Goal: Find specific page/section: Find specific page/section

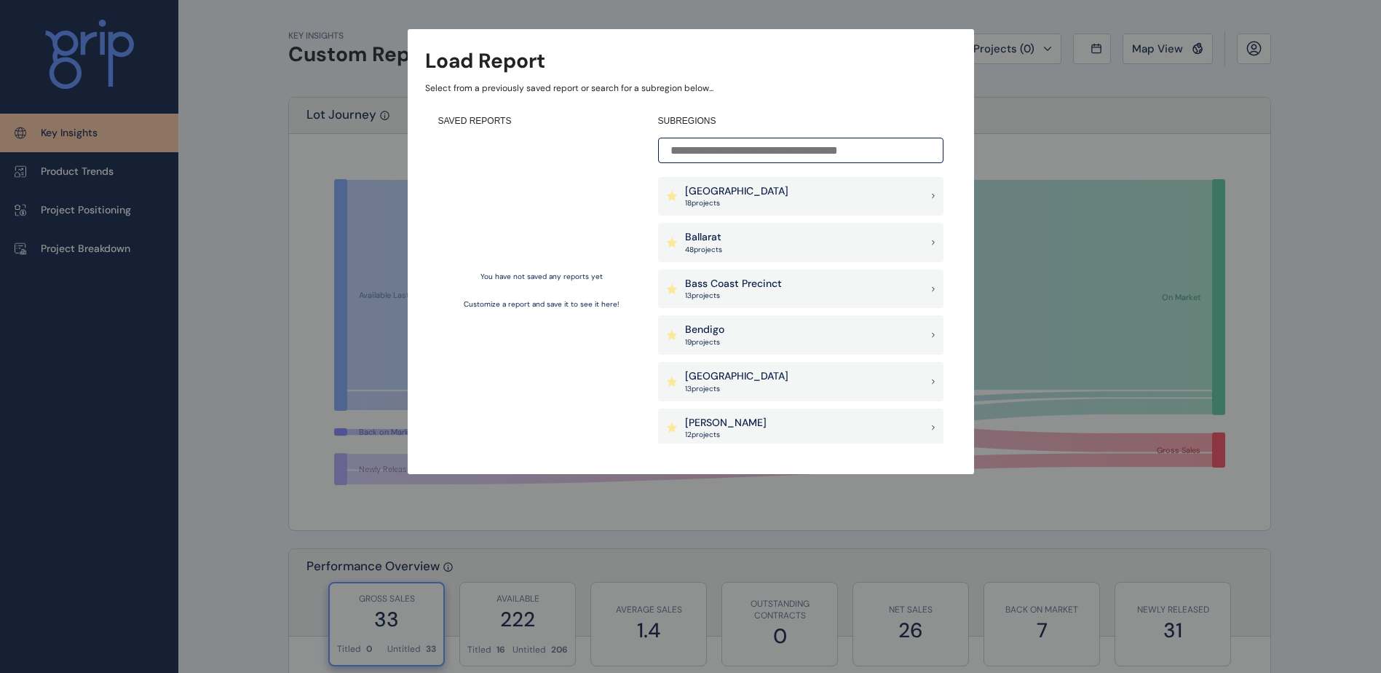
scroll to position [146, 0]
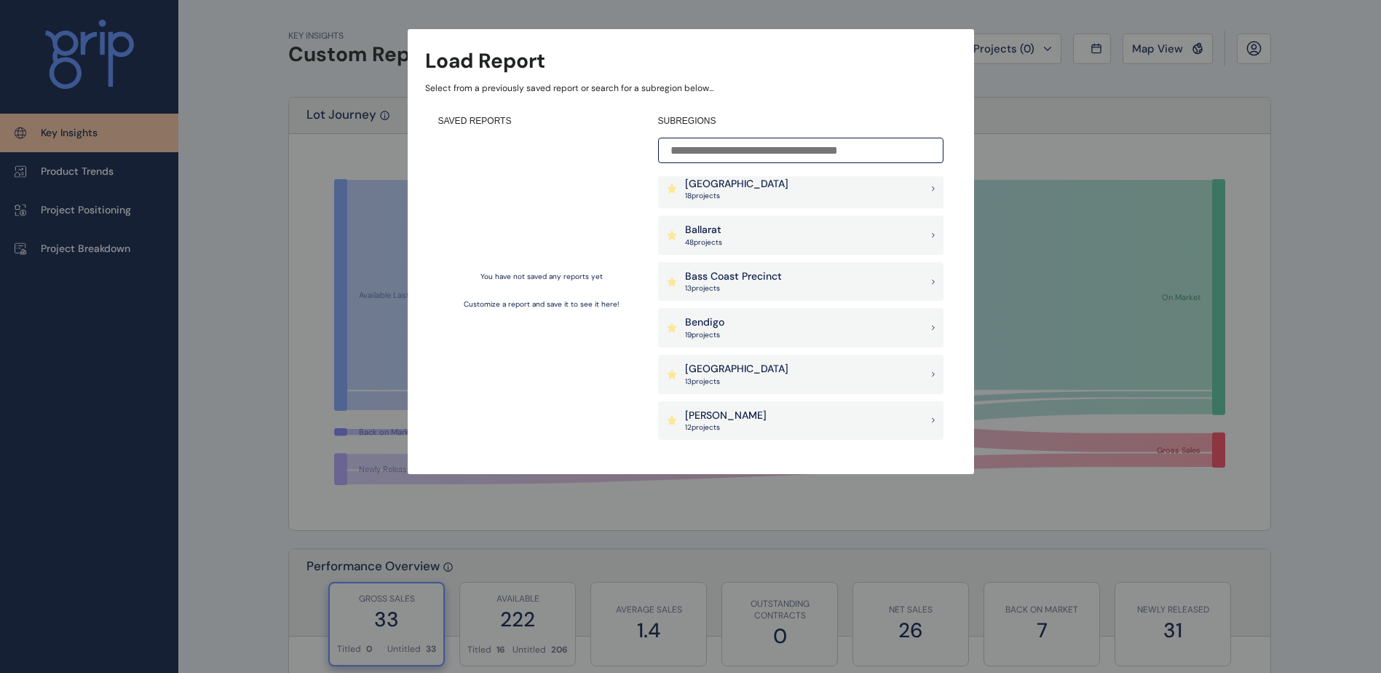
click at [1133, 58] on div "Load Report Select from a previously saved report or search for a subregion bel…" at bounding box center [690, 222] width 1381 height 445
drag, startPoint x: 945, startPoint y: 91, endPoint x: 1029, endPoint y: 88, distance: 84.5
click at [951, 91] on p "Select from a previously saved report or search for a subregion below..." at bounding box center [690, 88] width 531 height 12
click at [1046, 90] on div "Load Report Select from a previously saved report or search for a subregion bel…" at bounding box center [690, 222] width 1381 height 445
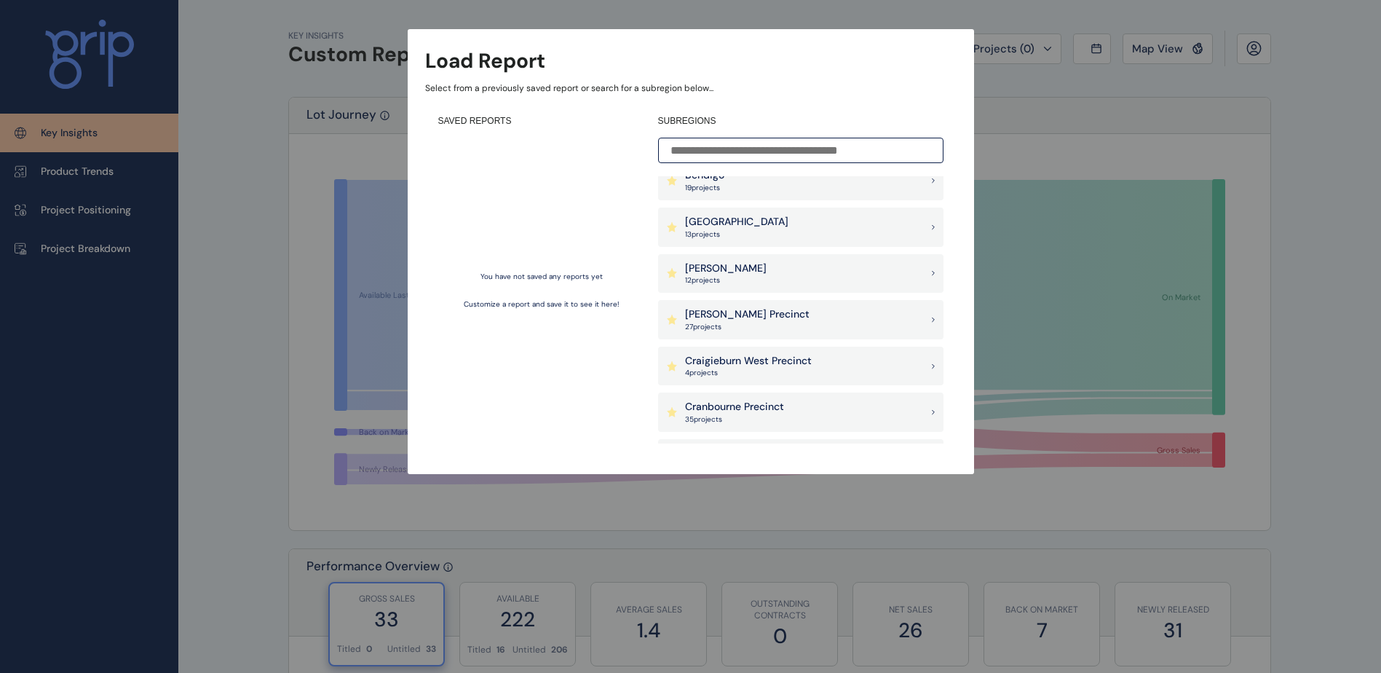
scroll to position [291, 0]
click at [766, 318] on div "[PERSON_NAME] Precinct 27 project s" at bounding box center [800, 320] width 285 height 39
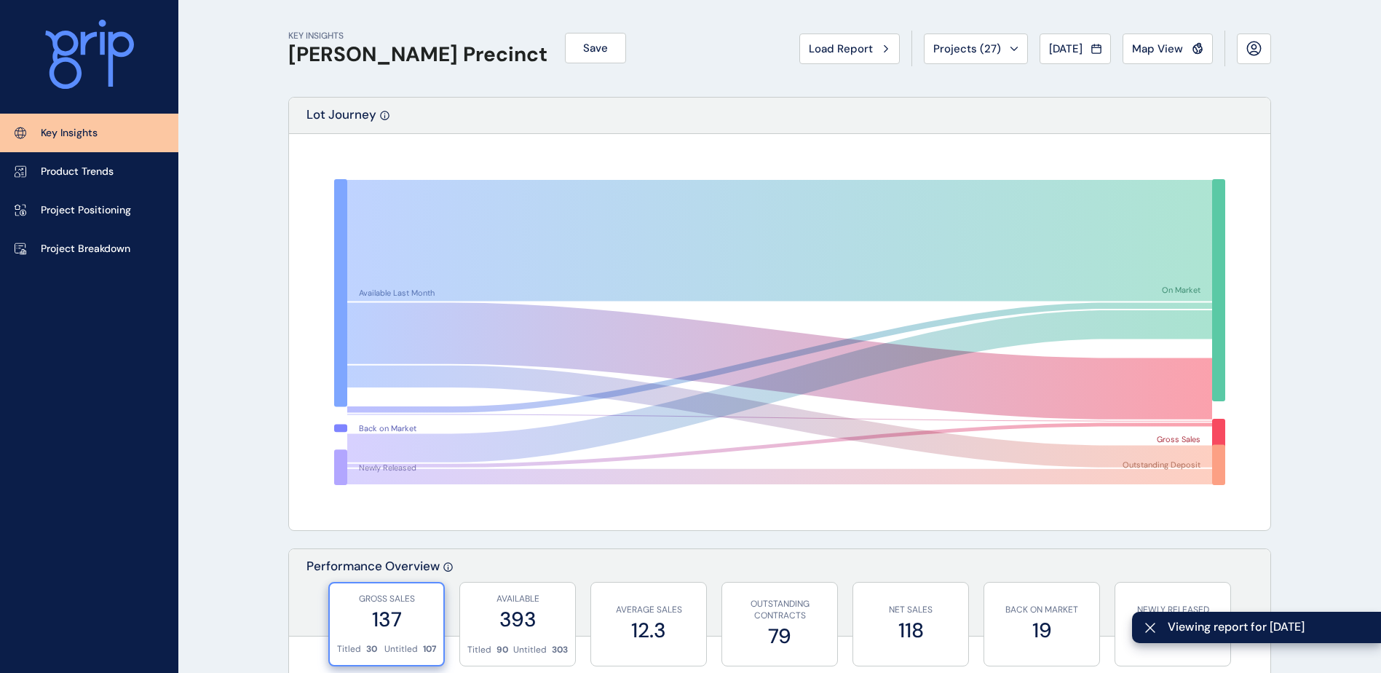
click at [1166, 39] on button "Map View" at bounding box center [1167, 48] width 90 height 31
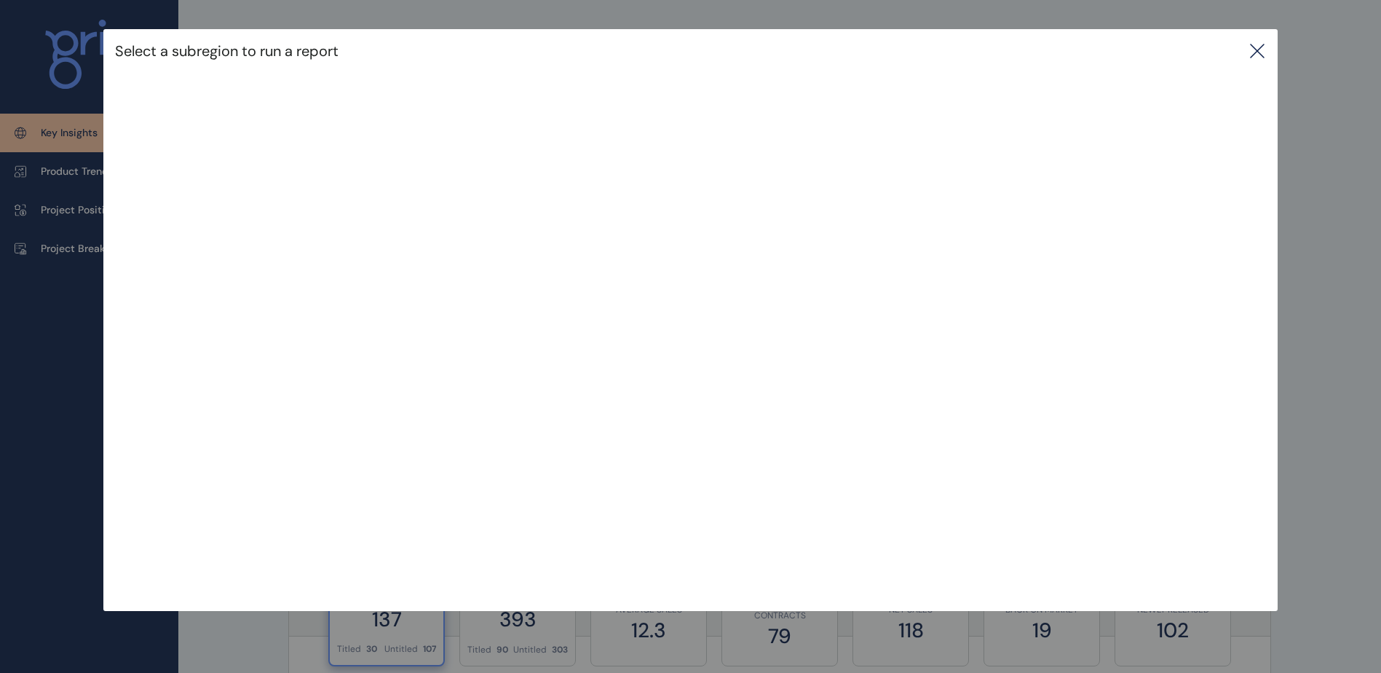
click at [1265, 51] on icon at bounding box center [1256, 50] width 17 height 17
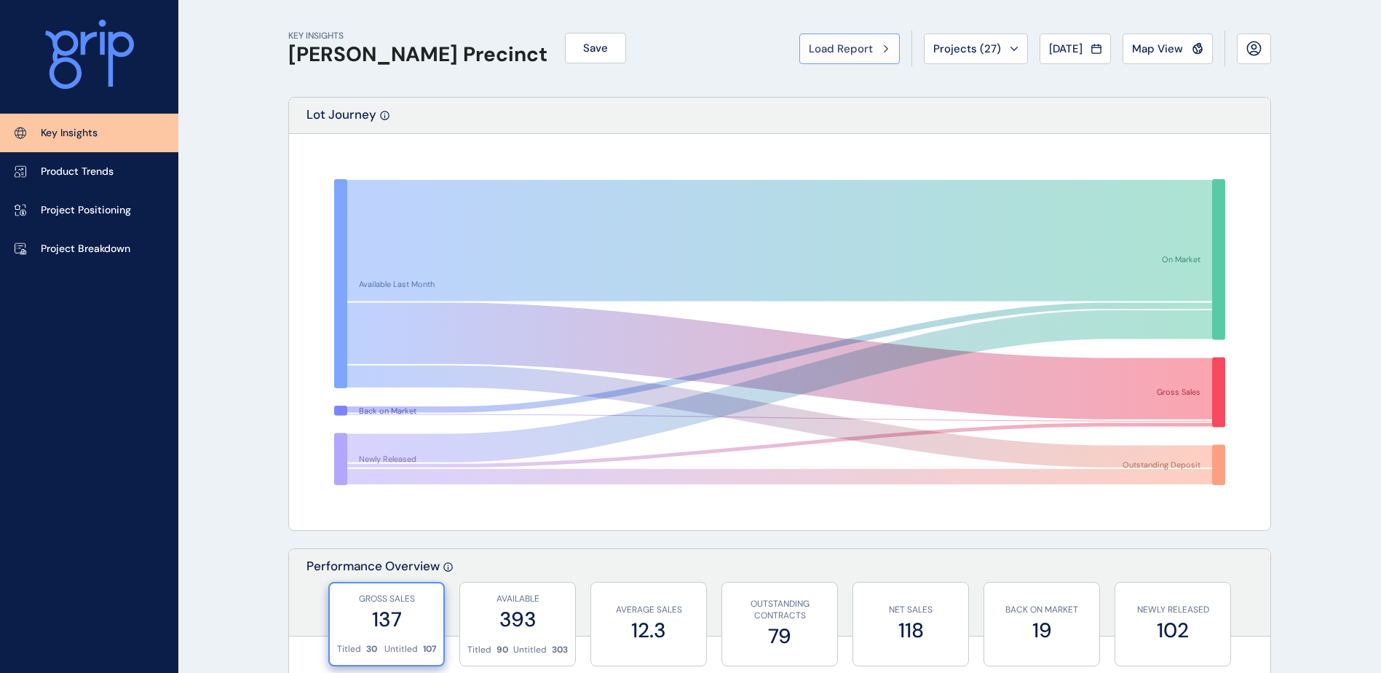
click at [884, 50] on icon at bounding box center [886, 48] width 4 height 7
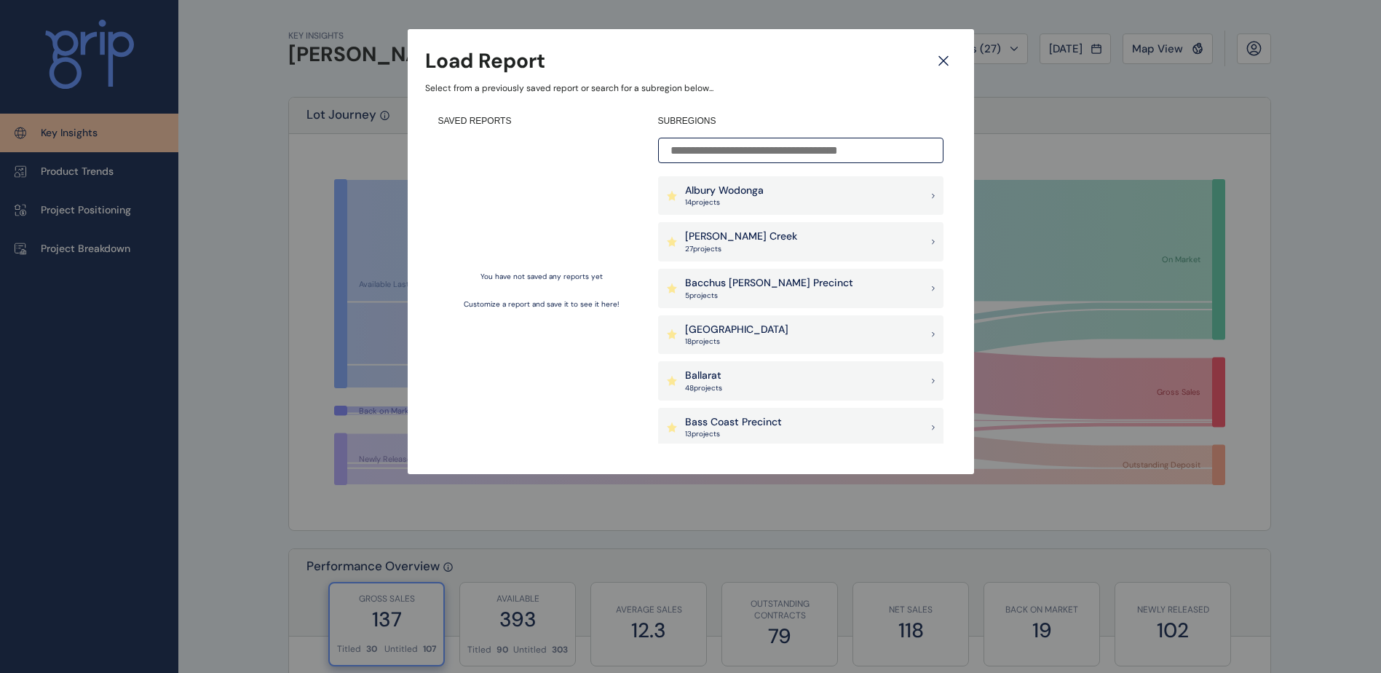
click at [764, 154] on input at bounding box center [800, 150] width 285 height 25
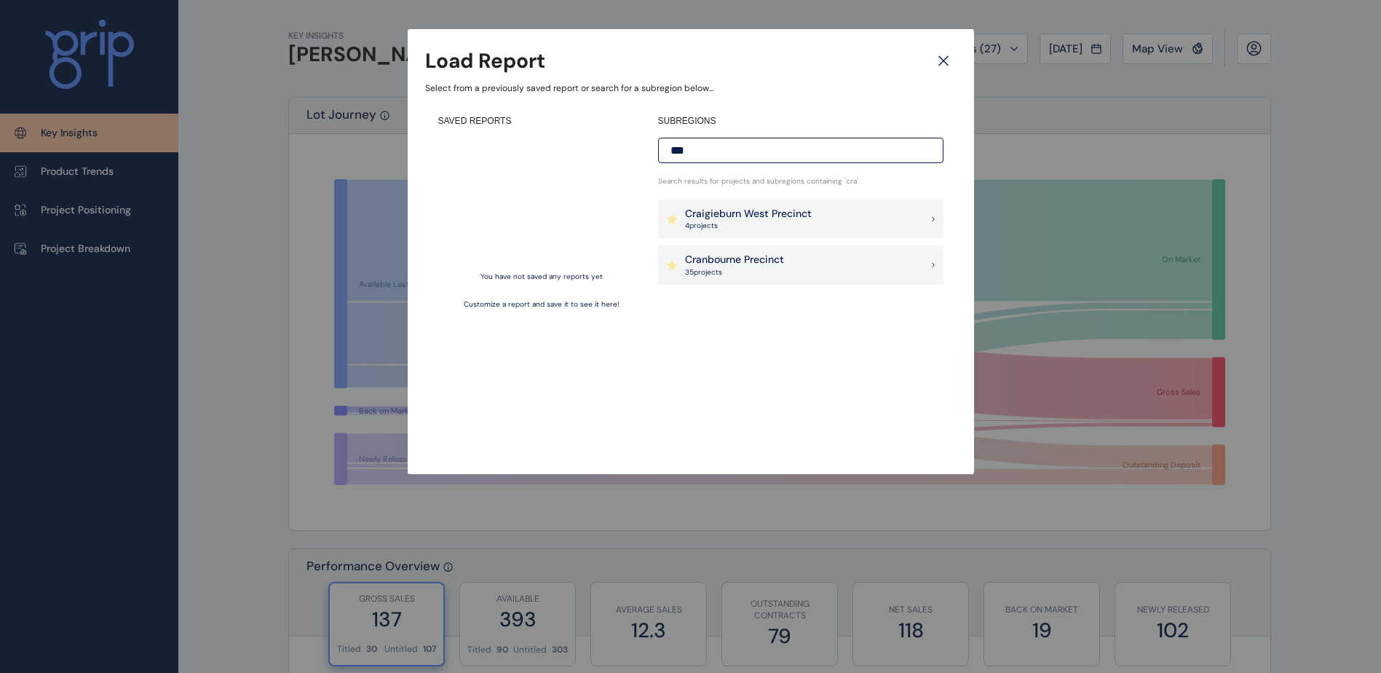
type input "***"
click at [781, 261] on p "Cranbourne Precinct" at bounding box center [734, 260] width 99 height 15
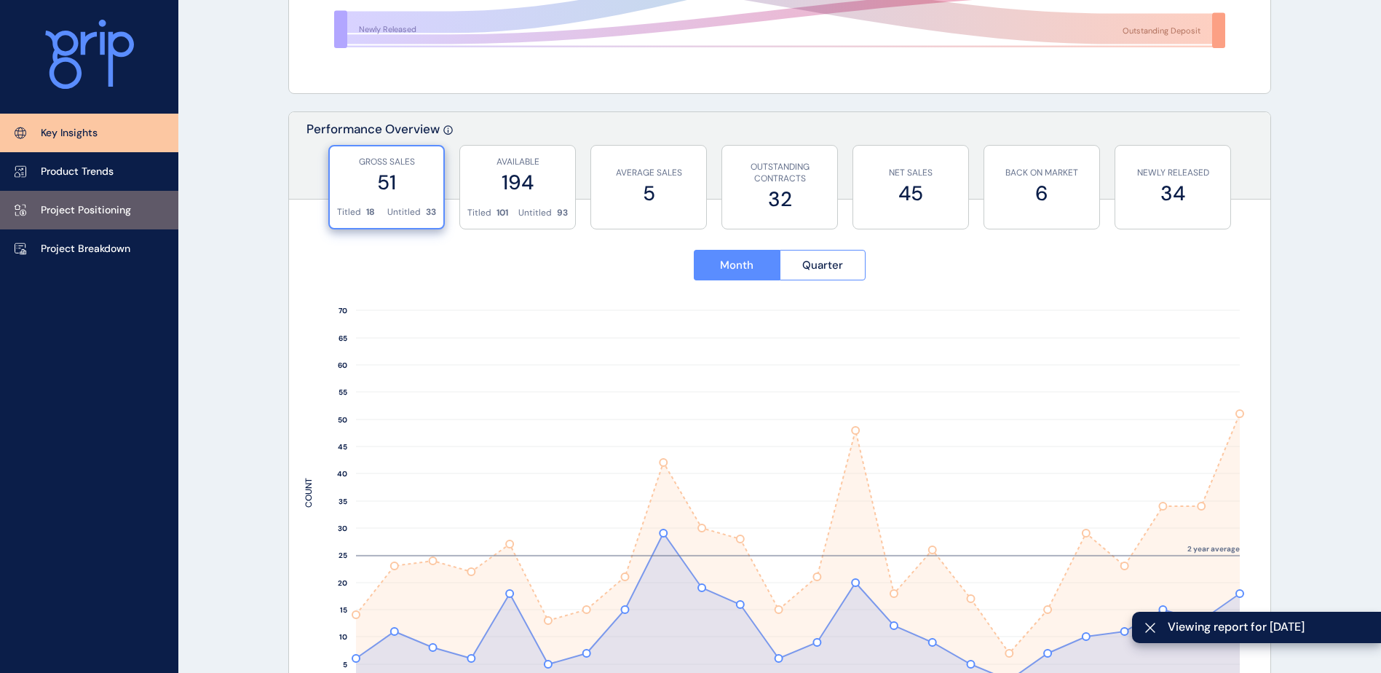
scroll to position [873, 0]
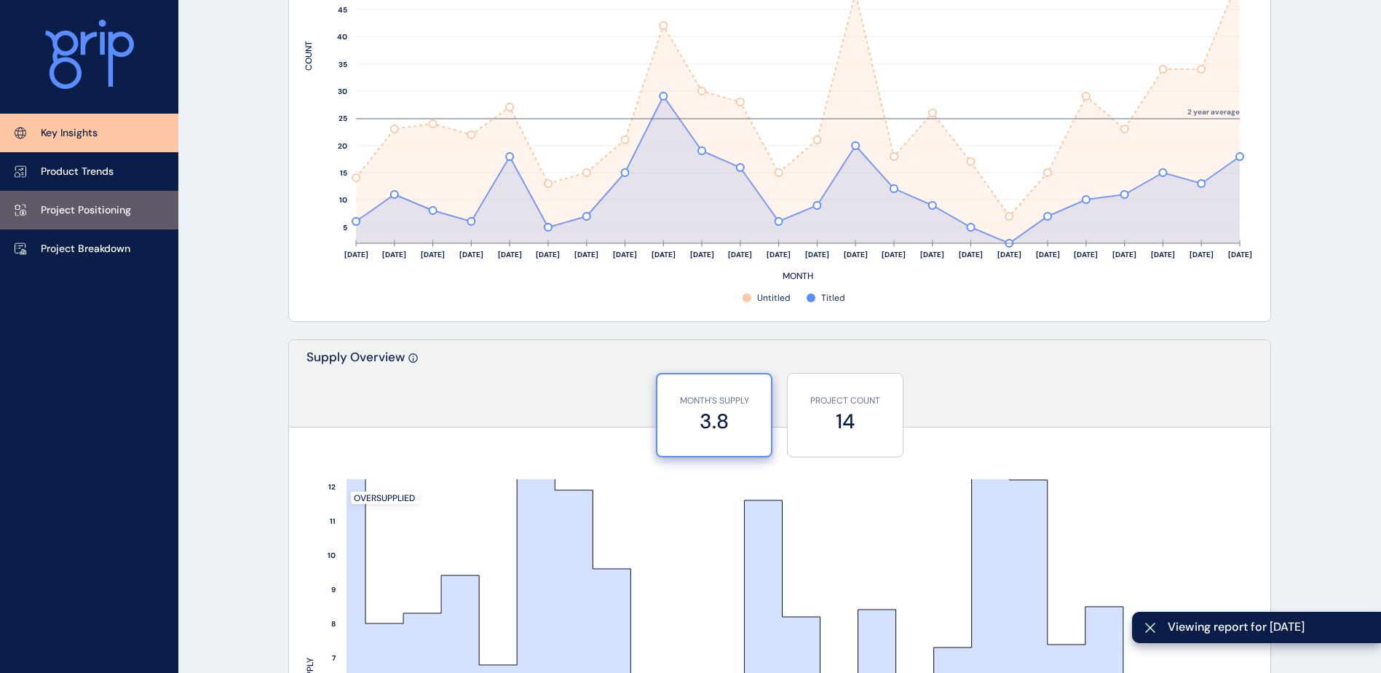
click at [115, 203] on p "Project Positioning" at bounding box center [86, 210] width 90 height 15
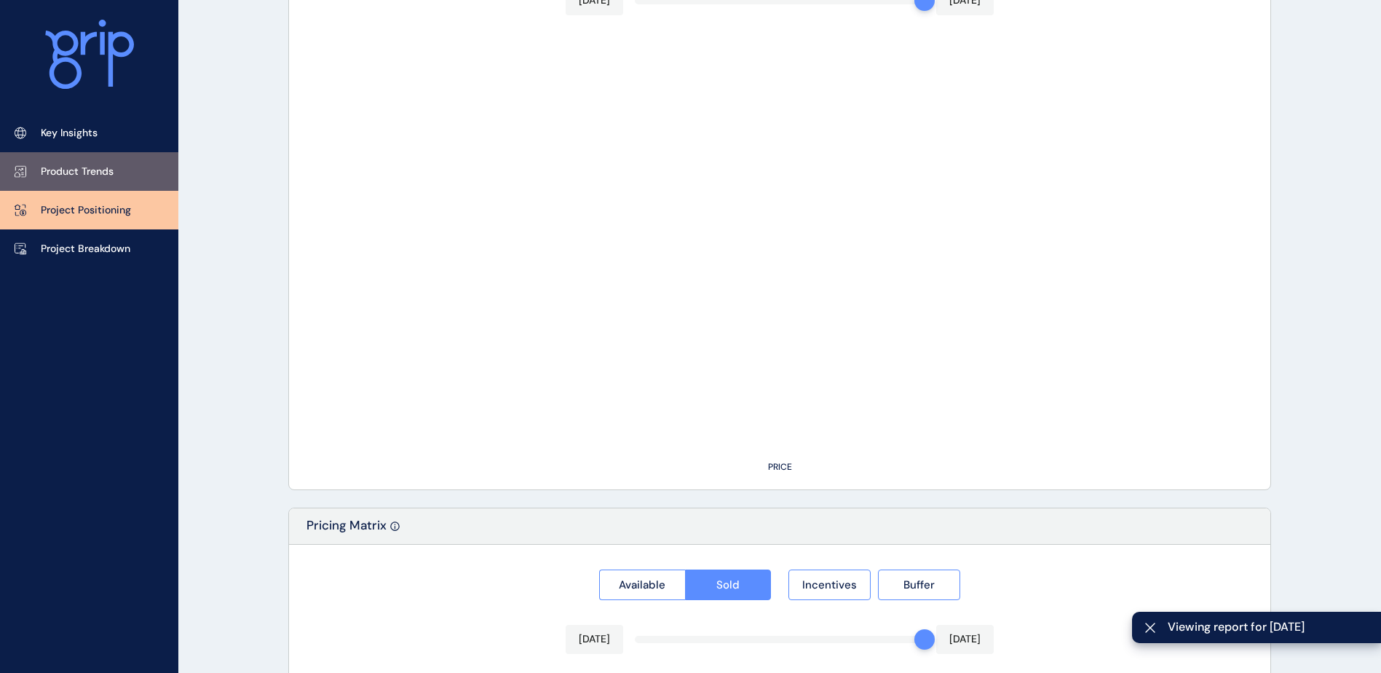
type input "*****"
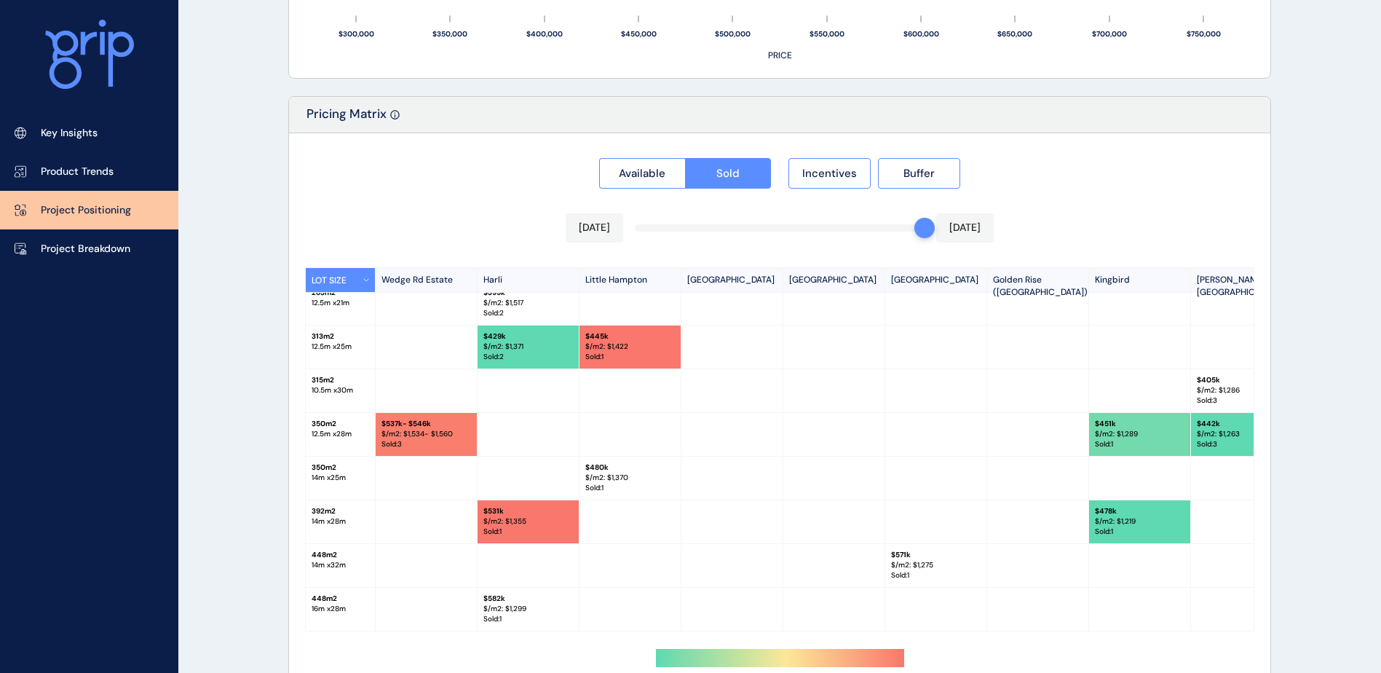
scroll to position [1343, 0]
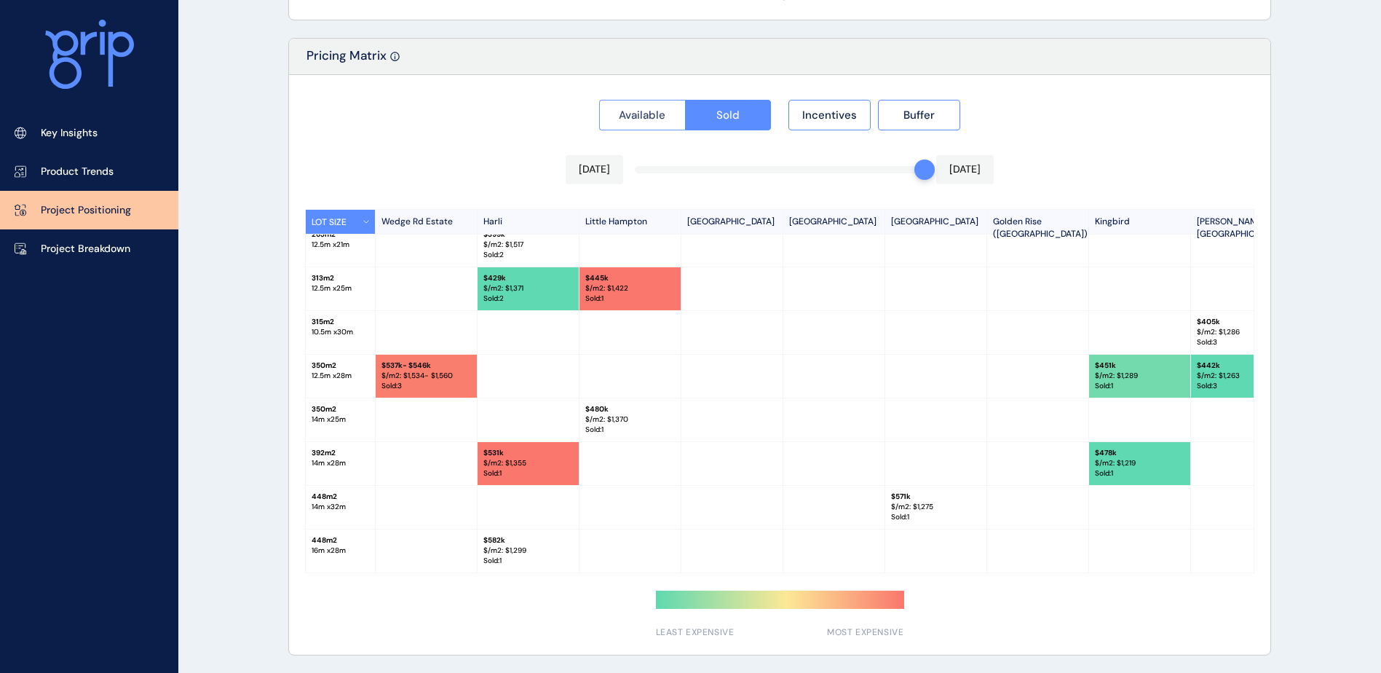
click at [642, 110] on span "Available" at bounding box center [642, 115] width 47 height 15
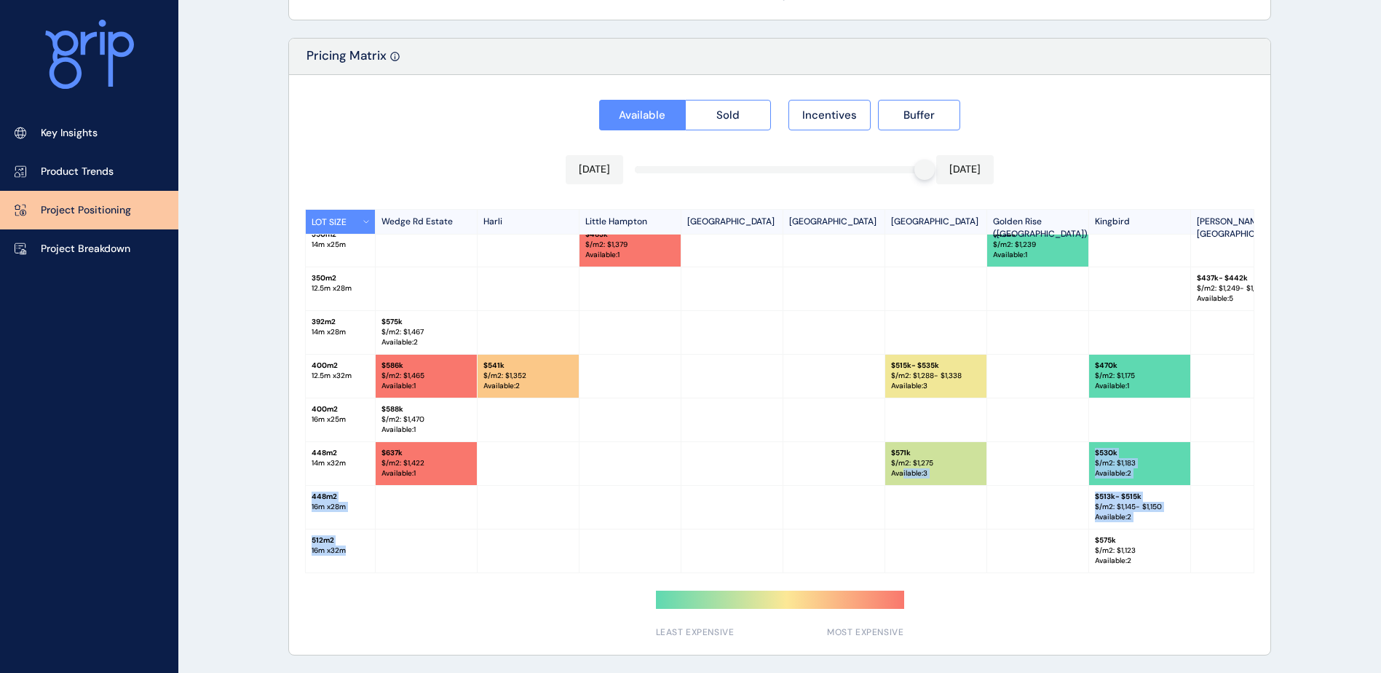
scroll to position [103, 0]
drag, startPoint x: 903, startPoint y: 566, endPoint x: 1030, endPoint y: 563, distance: 126.7
click at [1030, 563] on div "LOT SIZE Wedge Rd Estate Harli Little Hampton Botanic Ridge Crestwood Place Eas…" at bounding box center [779, 391] width 949 height 364
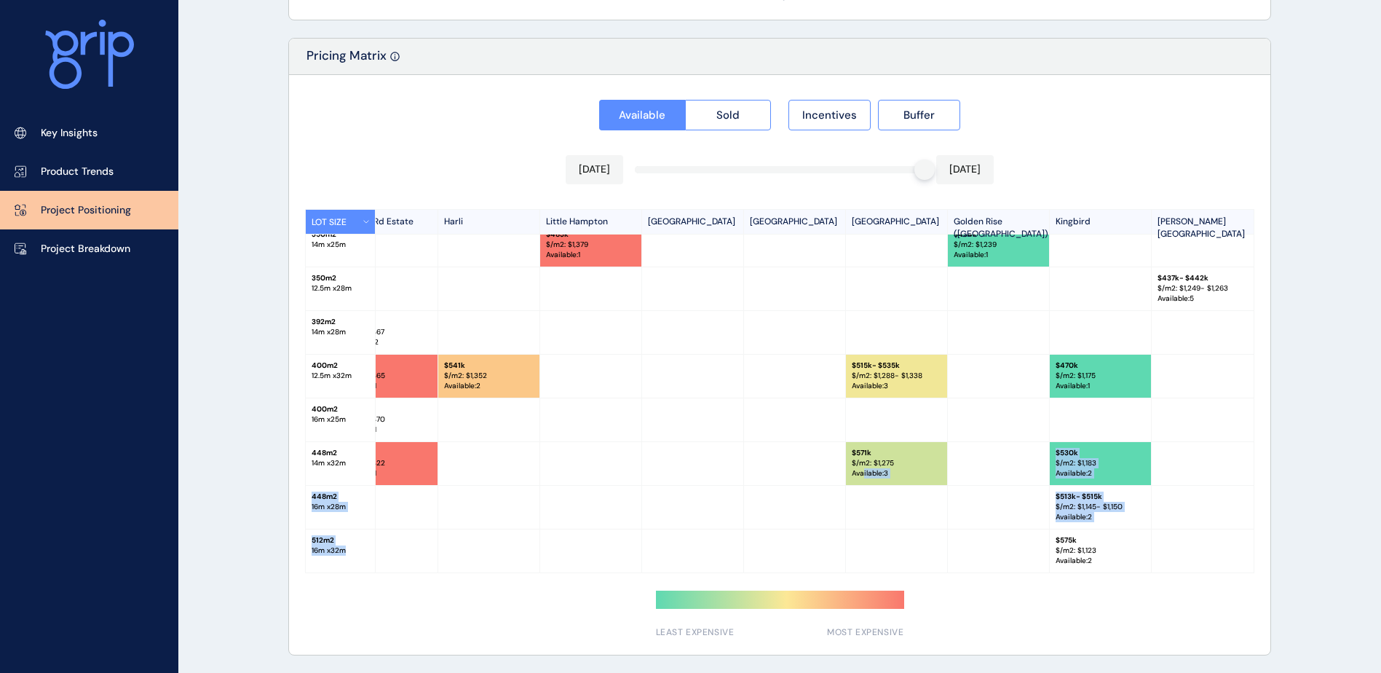
scroll to position [103, 44]
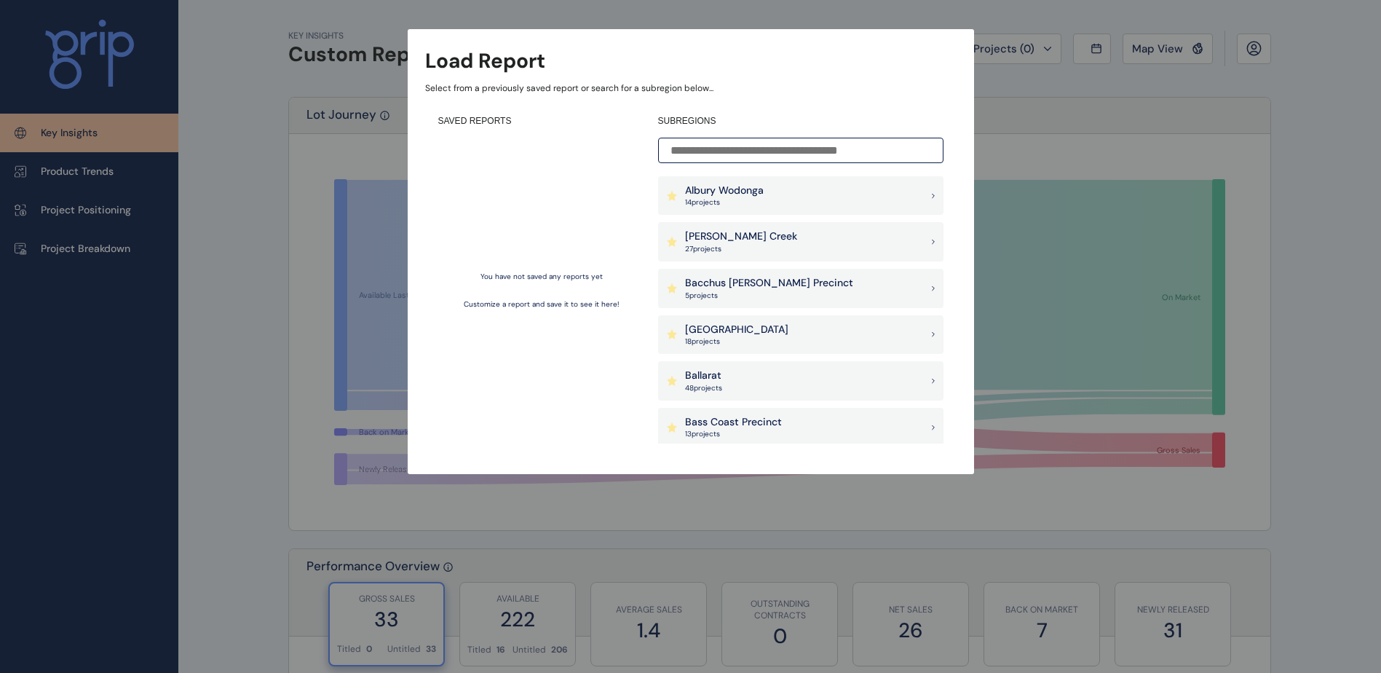
click at [797, 148] on input at bounding box center [800, 150] width 285 height 25
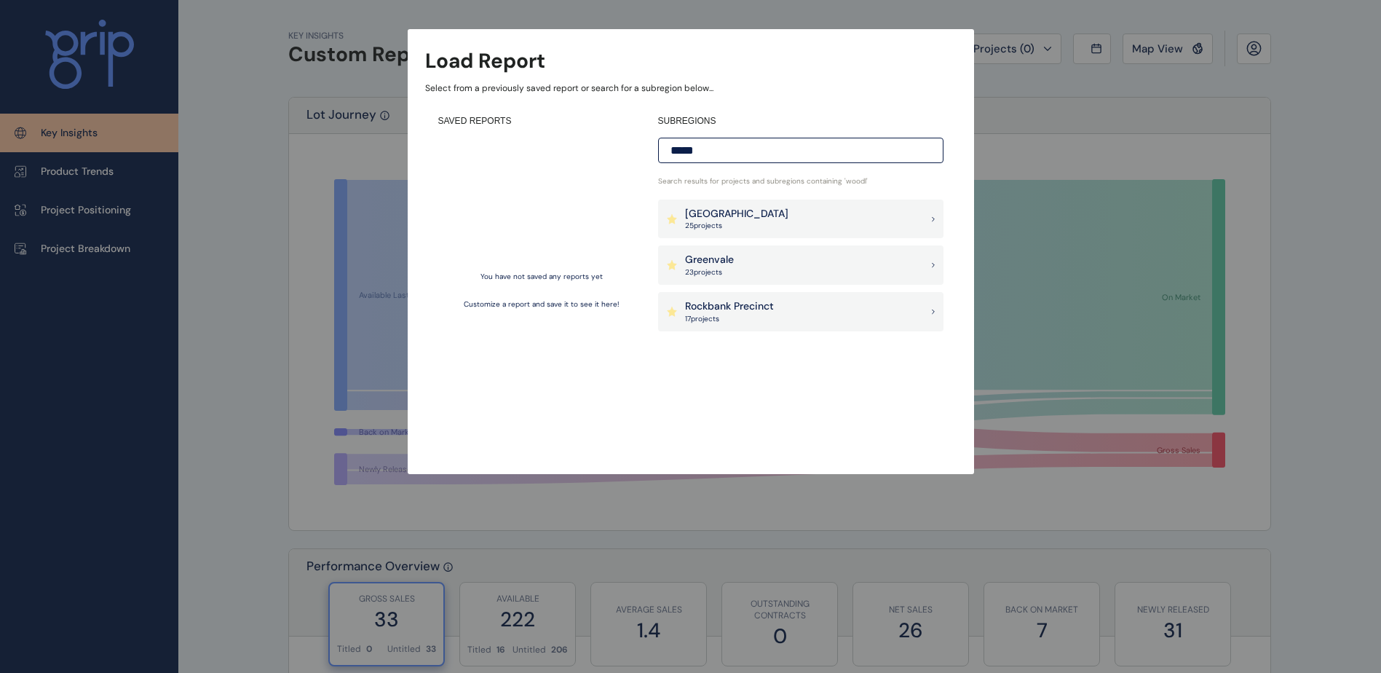
type input "*****"
click at [744, 304] on p "Rockbank Precinct" at bounding box center [729, 306] width 89 height 15
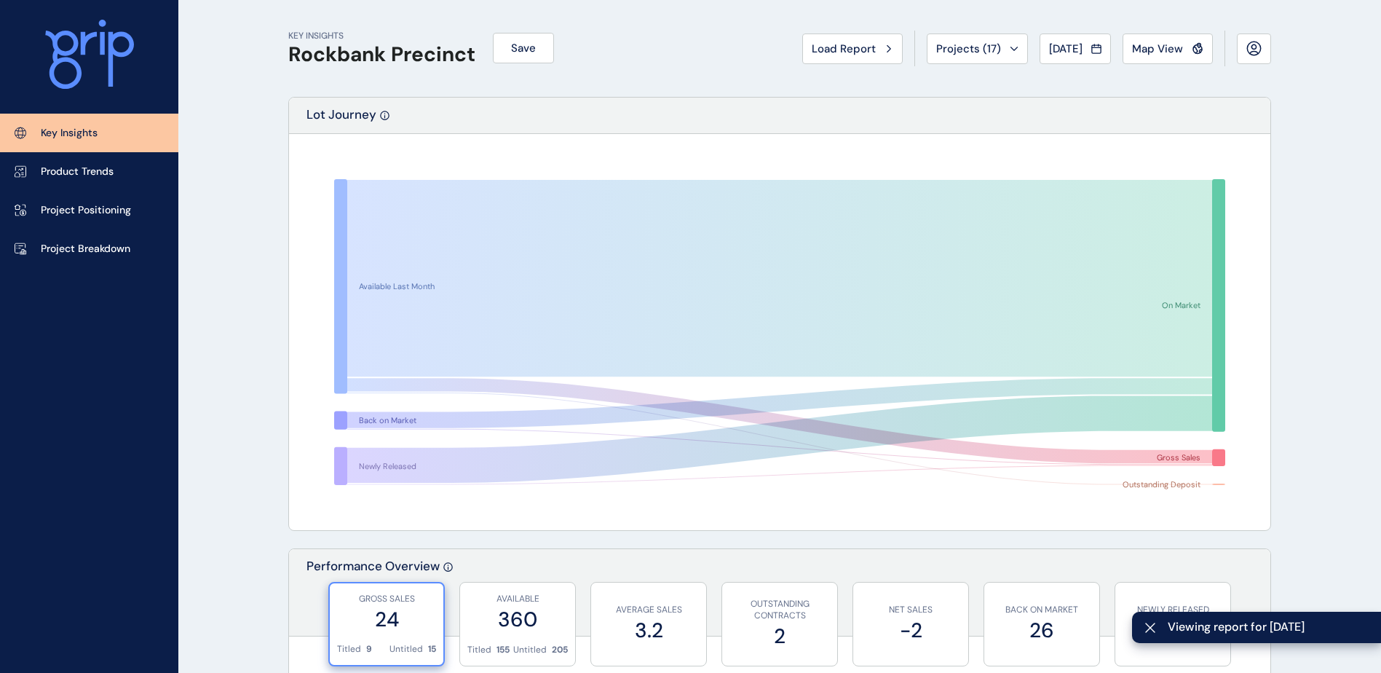
scroll to position [341, 0]
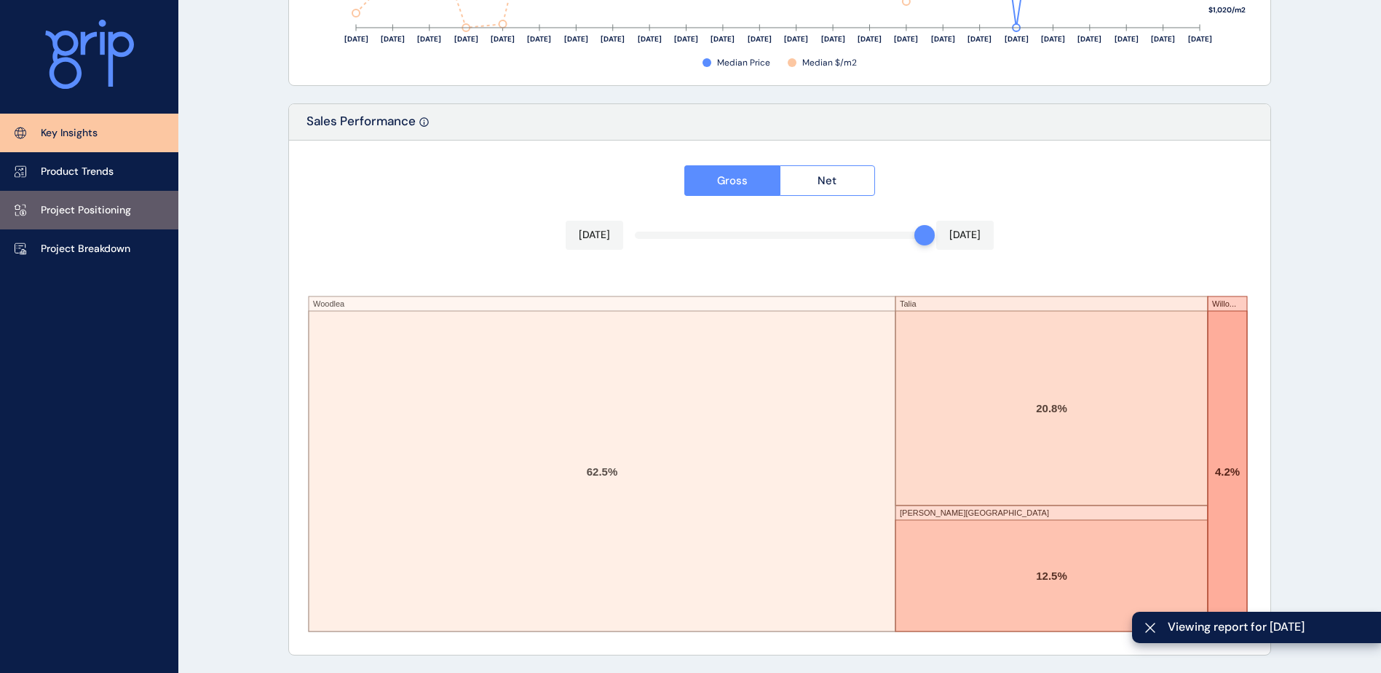
click at [95, 214] on p "Project Positioning" at bounding box center [86, 210] width 90 height 15
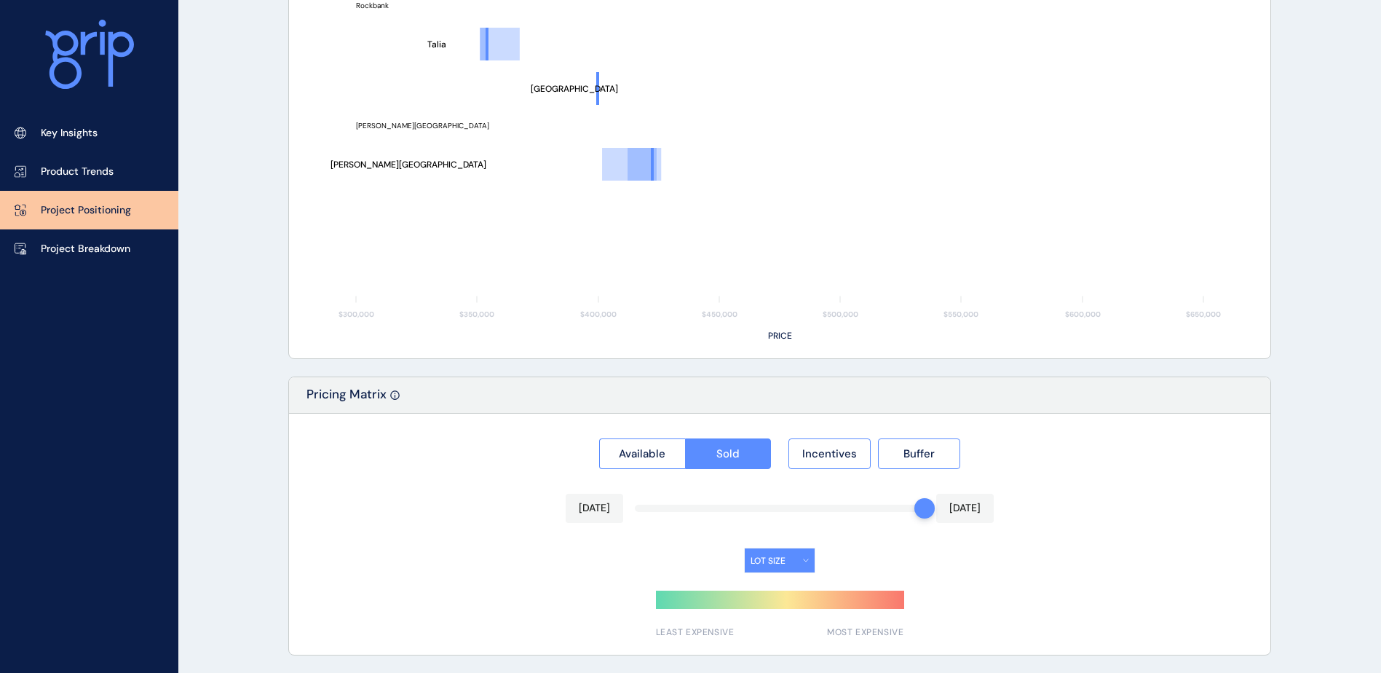
type input "*******"
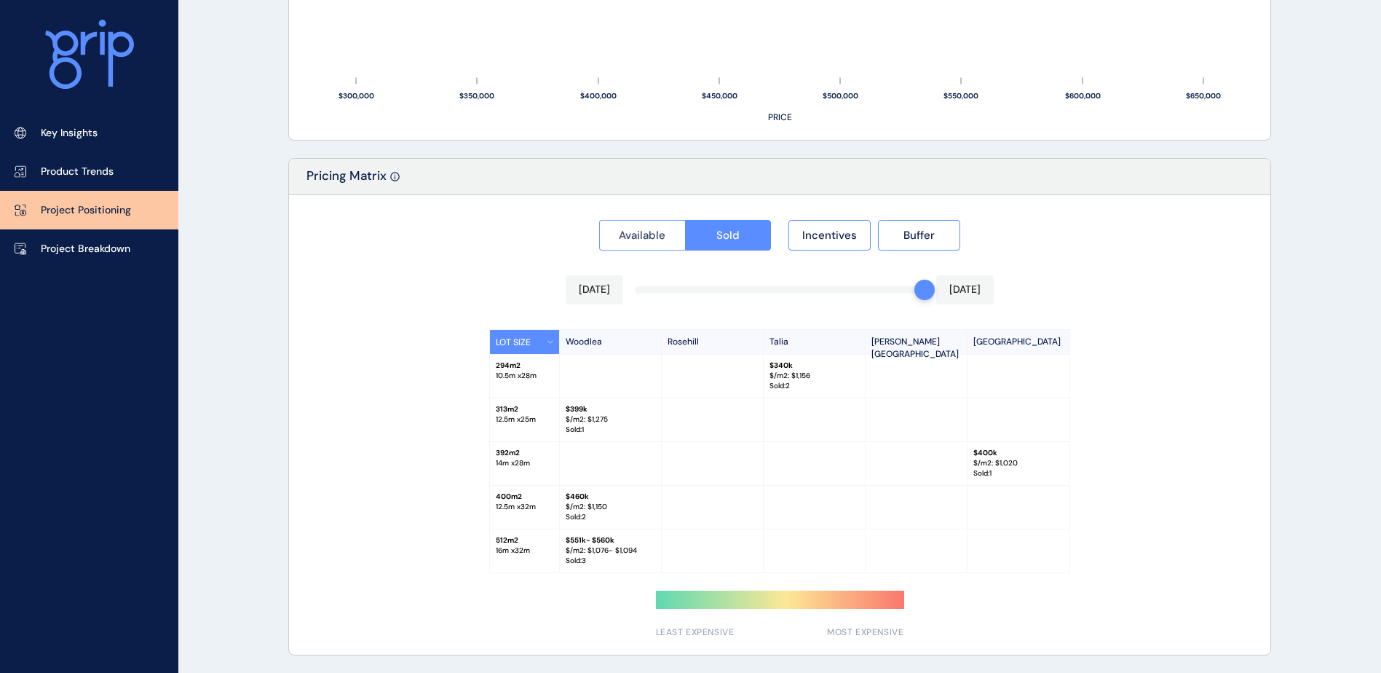
click at [646, 227] on button "Available" at bounding box center [642, 235] width 86 height 31
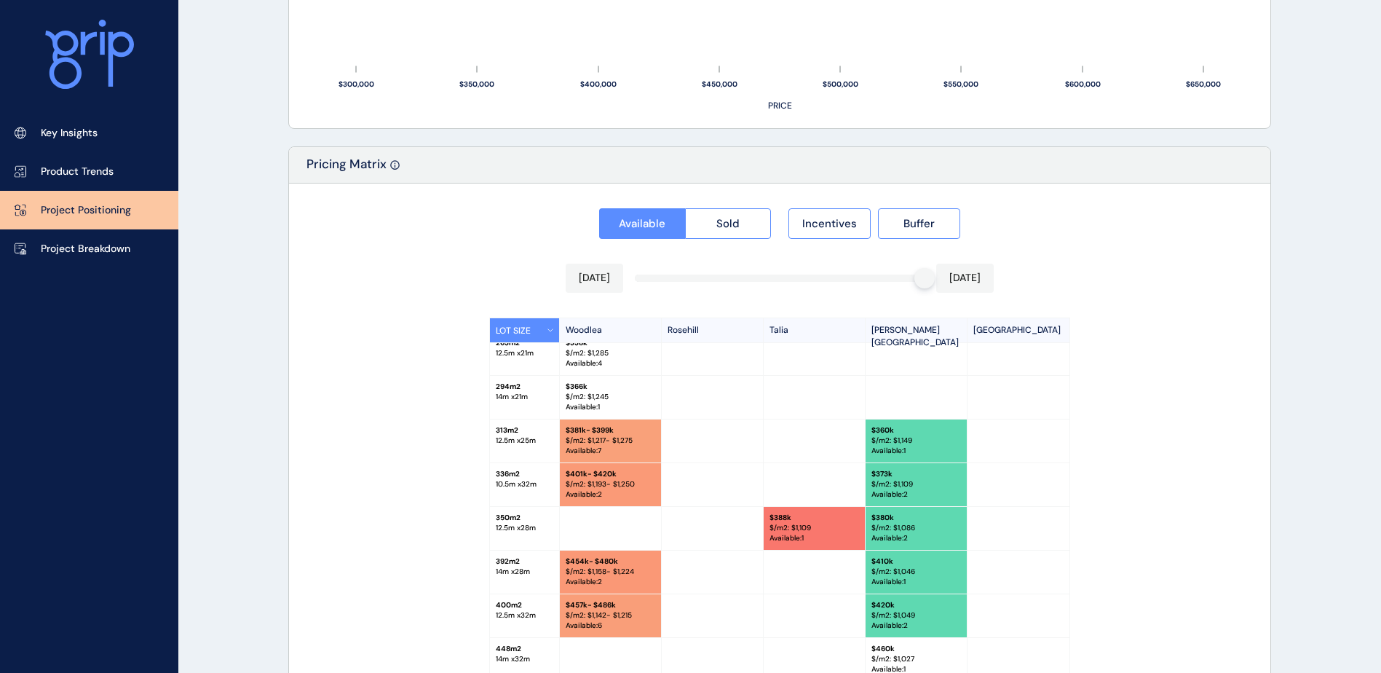
scroll to position [1343, 0]
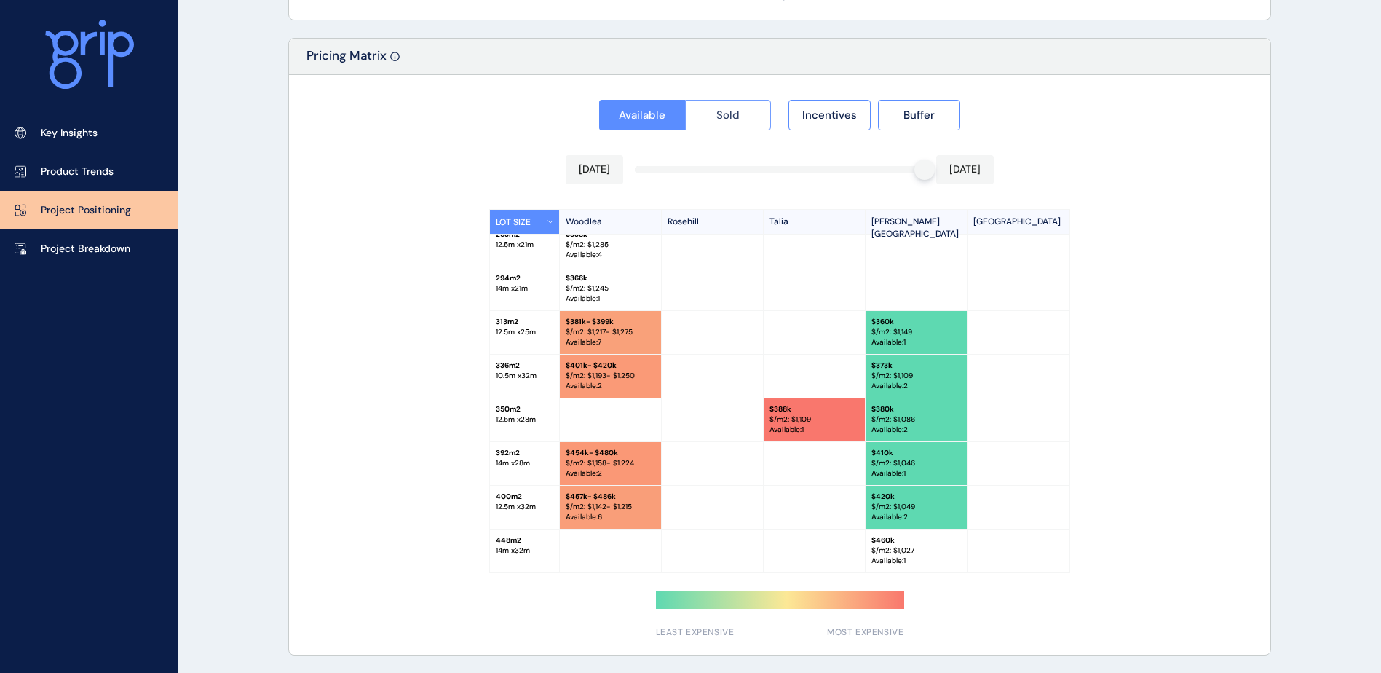
click at [732, 116] on span "Sold" at bounding box center [727, 115] width 23 height 15
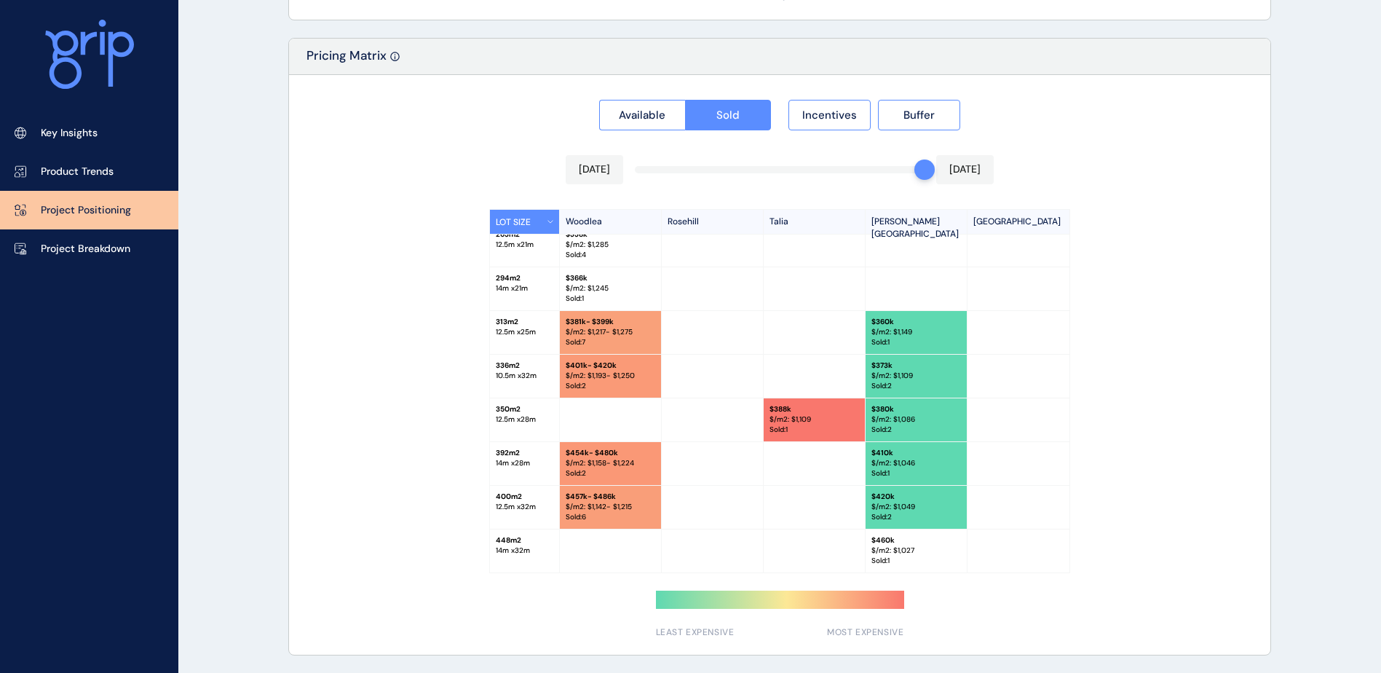
scroll to position [1223, 0]
